Goal: Contribute content

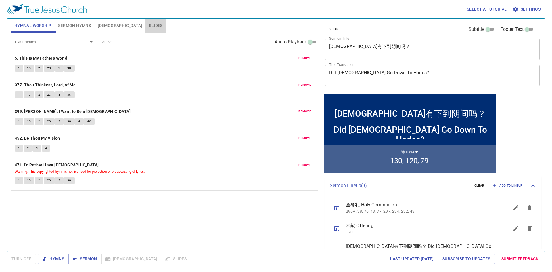
click at [149, 24] on span "Slides" at bounding box center [156, 25] width 14 height 7
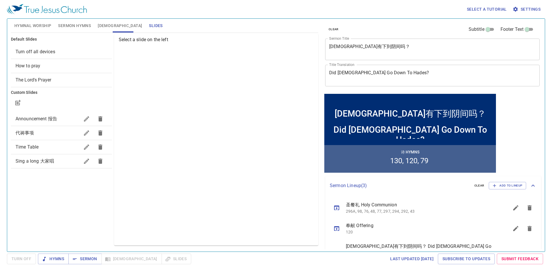
click at [40, 69] on span "How to pray" at bounding box center [62, 65] width 92 height 7
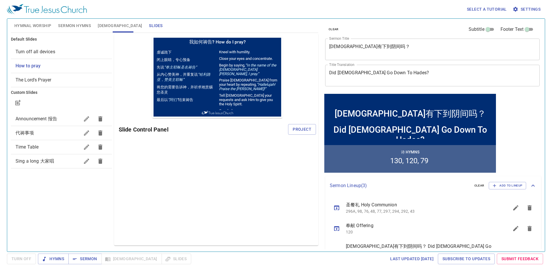
click at [301, 128] on span "Project" at bounding box center [302, 129] width 19 height 7
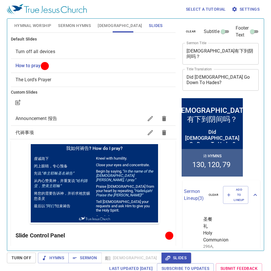
click at [82, 25] on span "Sermon Hymns" at bounding box center [74, 25] width 33 height 7
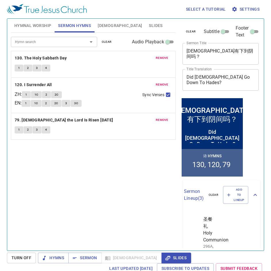
click at [161, 57] on span "remove" at bounding box center [162, 57] width 13 height 5
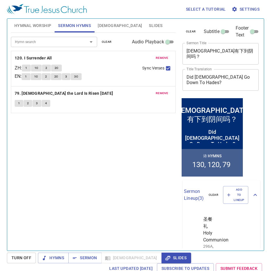
click at [161, 57] on span "remove" at bounding box center [162, 57] width 13 height 5
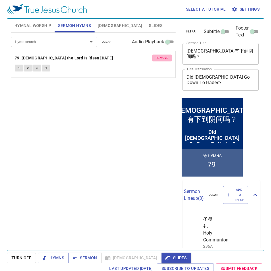
click at [161, 57] on span "remove" at bounding box center [162, 57] width 13 height 5
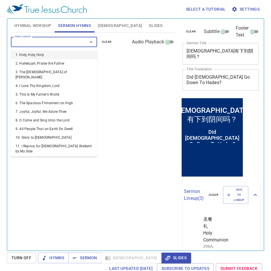
click at [61, 45] on input "Hymn search" at bounding box center [46, 42] width 66 height 7
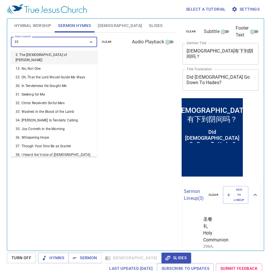
type input "351"
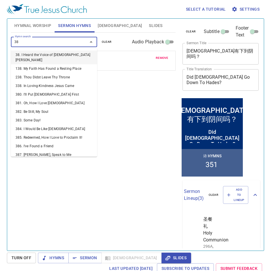
type input "382"
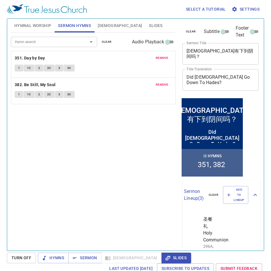
click at [225, 53] on textarea "耶稣有下到阴间吗？" at bounding box center [221, 53] width 68 height 11
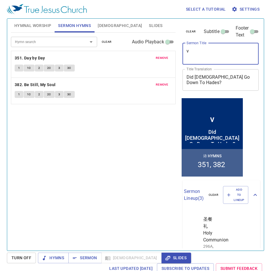
click at [224, 48] on textarea "v" at bounding box center [221, 53] width 68 height 11
click at [137, 46] on div "Hymnal Worship Sermon Hymns Bible Slides Hymn search Hymn search clear Audio Pl…" at bounding box center [136, 132] width 254 height 232
paste textarea "得力在乎平静安稳"
type textarea "得力在乎平静安稳"
click at [247, 77] on textarea "Did Jesus Go Down To Hades?" at bounding box center [221, 79] width 68 height 11
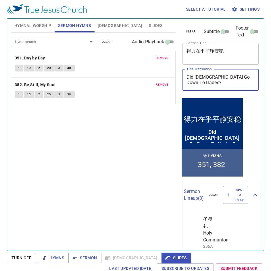
paste textarea "In Quietness and Trust Is Your Strength"
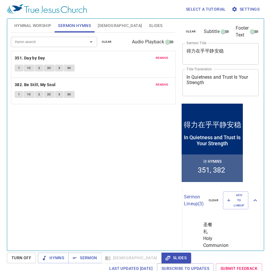
drag, startPoint x: 124, startPoint y: 178, endPoint x: 139, endPoint y: 150, distance: 31.3
click at [125, 176] on div "Hymn search Hymn search clear Audio Playback remove 351. Day by Day 1 1C 2 2C 3…" at bounding box center [93, 139] width 165 height 213
click at [198, 91] on div "In Quietness and Trust Is Your Strength x Title Translation" at bounding box center [221, 82] width 76 height 27
paste textarea "Kekuatanmu Terletak pada Ketenteraman dan Kepercayaan"
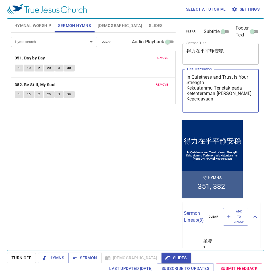
type textarea "In Quietness and Trust Is Your Strength Kekuatanmu Terletak pada Ketenteraman d…"
click at [251, 9] on span "Settings" at bounding box center [246, 9] width 27 height 7
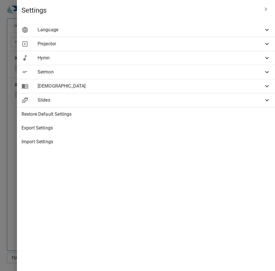
click at [157, 34] on div "Language" at bounding box center [146, 30] width 258 height 14
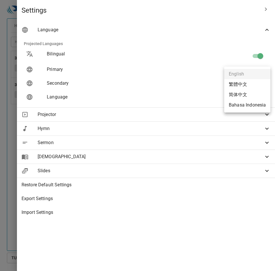
click at [242, 85] on body "Select a tutorial Settings Hymnal Worship Sermon Hymns Bible Slides Hymn search…" at bounding box center [137, 135] width 275 height 271
click at [240, 104] on li "Bahasa Indonesia" at bounding box center [247, 105] width 46 height 10
type input "id"
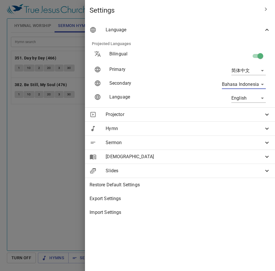
click at [57, 154] on div at bounding box center [137, 135] width 275 height 271
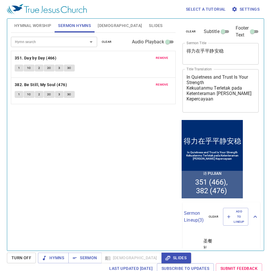
click at [39, 27] on span "Hymnal Worship" at bounding box center [32, 25] width 37 height 7
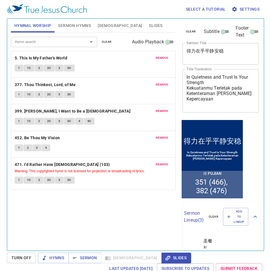
click at [162, 56] on span "remove" at bounding box center [162, 57] width 13 height 5
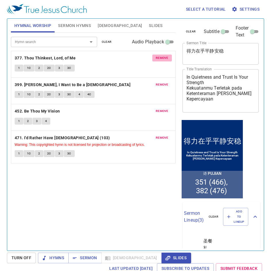
click at [162, 56] on span "remove" at bounding box center [162, 57] width 13 height 5
click at [162, 82] on span "remove" at bounding box center [162, 84] width 13 height 5
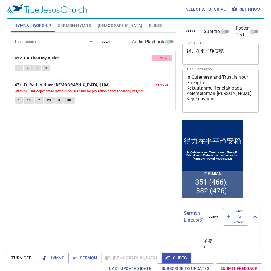
click at [162, 56] on span "remove" at bounding box center [162, 57] width 13 height 5
click at [162, 82] on span "remove" at bounding box center [162, 84] width 13 height 5
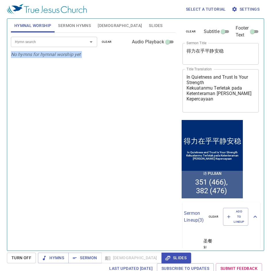
click at [162, 56] on p "No hymns for hymnal worship yet" at bounding box center [93, 54] width 165 height 7
click at [59, 44] on input "Hymn search" at bounding box center [46, 42] width 66 height 7
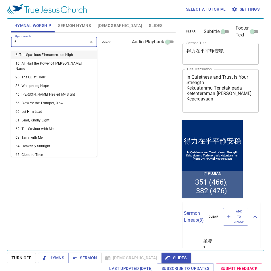
type input "62"
type input "63"
type input "65"
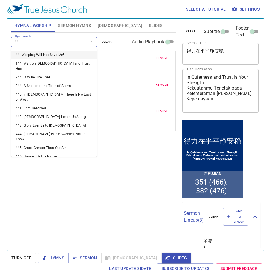
type input "442"
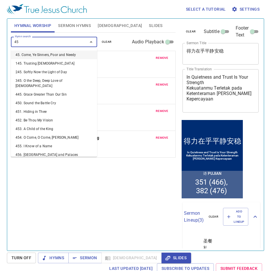
type input "452"
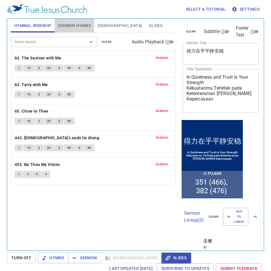
click at [79, 28] on span "Sermon Hymns" at bounding box center [74, 25] width 33 height 7
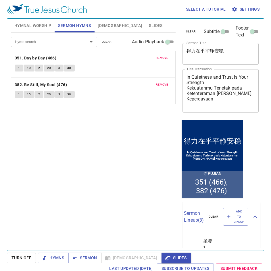
click at [101, 26] on span "[DEMOGRAPHIC_DATA]" at bounding box center [120, 25] width 44 height 7
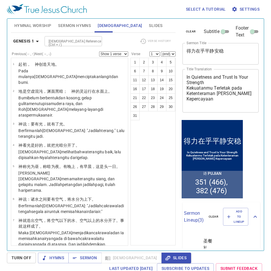
click at [28, 24] on span "Hymnal Worship" at bounding box center [32, 25] width 37 height 7
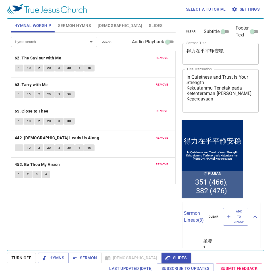
click at [61, 258] on span "Hymns" at bounding box center [54, 258] width 22 height 7
click at [42, 58] on b "62. The Saviour with Me" at bounding box center [38, 58] width 47 height 7
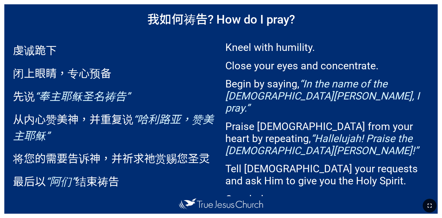
click at [428, 204] on icon "button" at bounding box center [429, 206] width 4 height 4
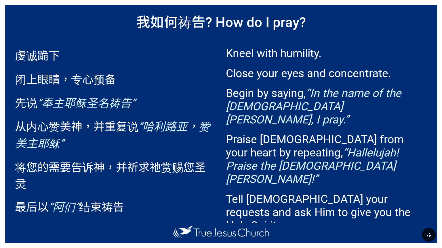
click at [430, 236] on icon "button" at bounding box center [428, 235] width 4 height 4
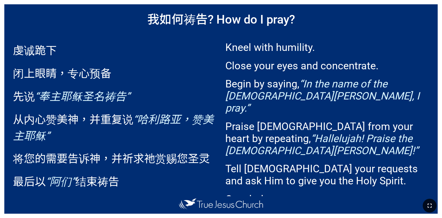
click at [429, 204] on icon "button" at bounding box center [429, 205] width 7 height 7
